Goal: Information Seeking & Learning: Learn about a topic

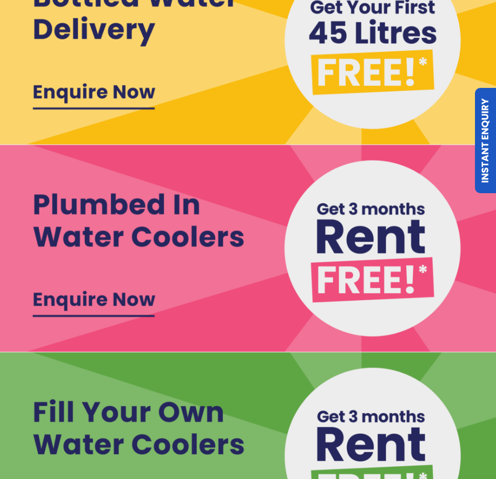
click at [49, 297] on img at bounding box center [248, 248] width 499 height 207
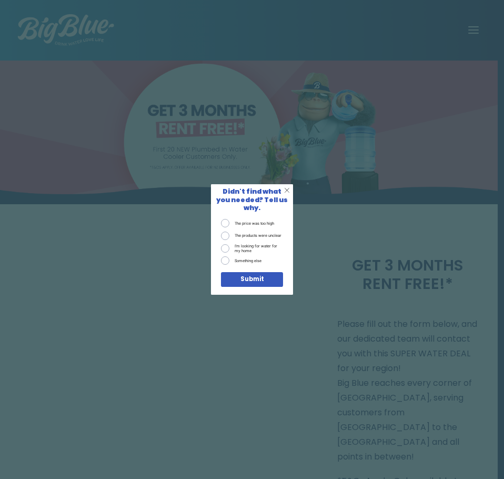
click at [312, 346] on div "X Didn't find what you needed? Tell us why. The price was too high The products…" at bounding box center [252, 239] width 504 height 479
click at [287, 195] on span "X" at bounding box center [287, 190] width 6 height 8
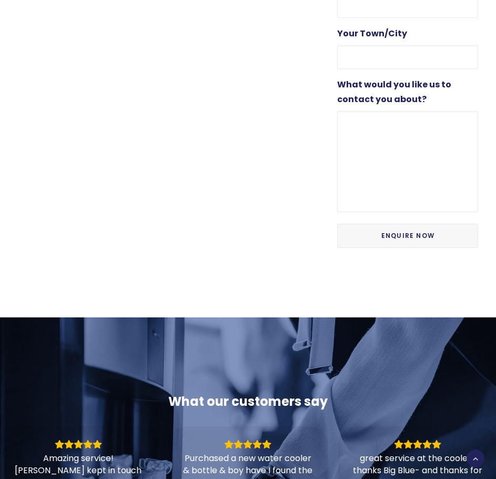
scroll to position [1053, 0]
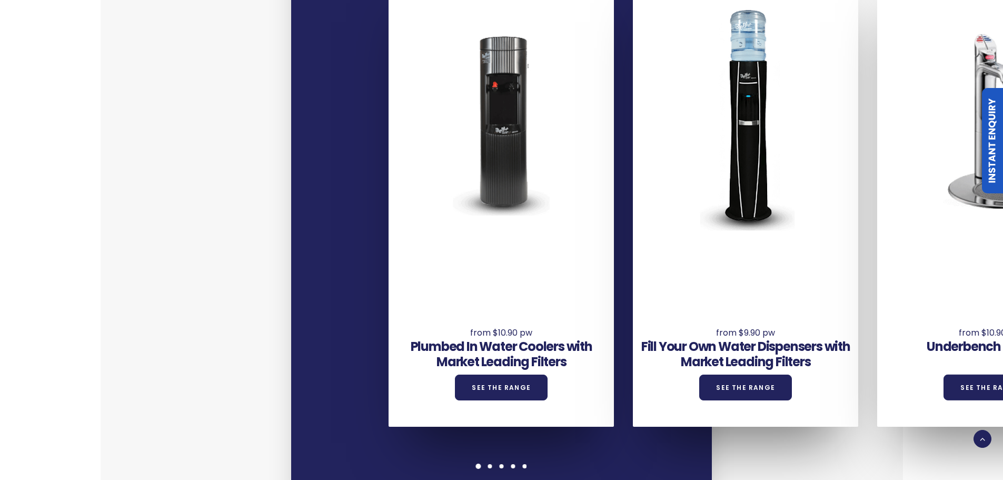
scroll to position [895, 0]
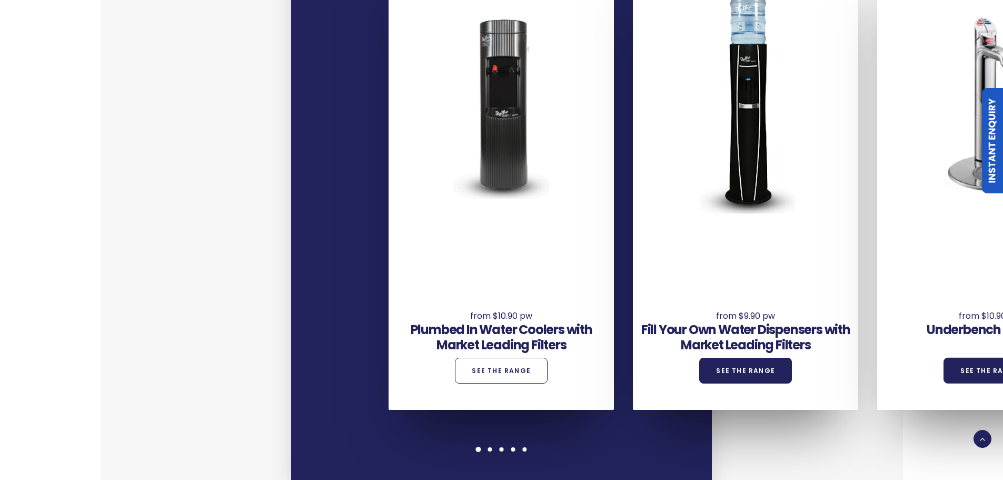
click at [536, 357] on link "See the Range" at bounding box center [501, 370] width 93 height 26
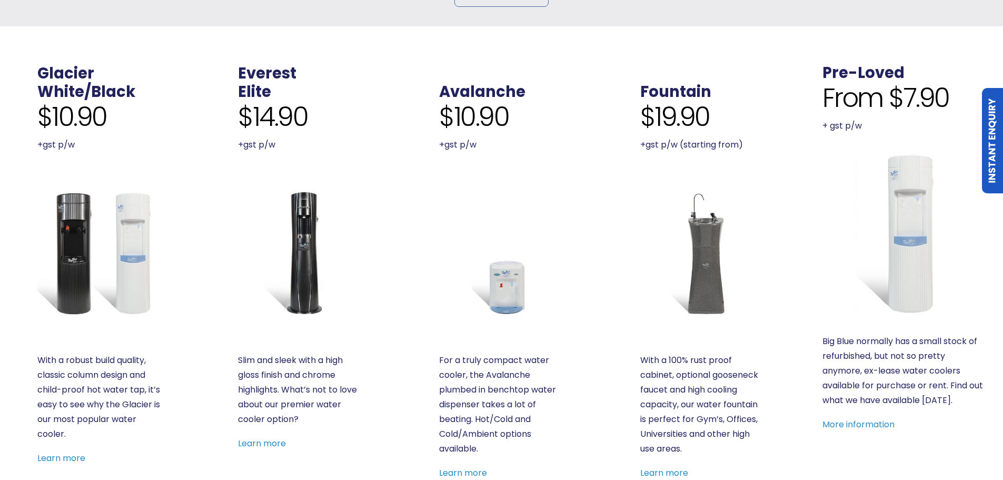
scroll to position [316, 0]
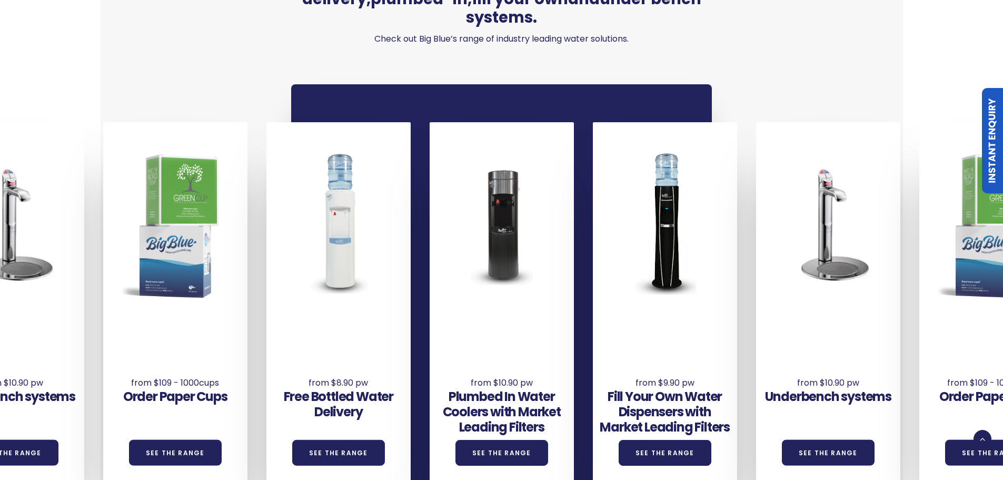
scroll to position [790, 0]
